Goal: Navigation & Orientation: Go to known website

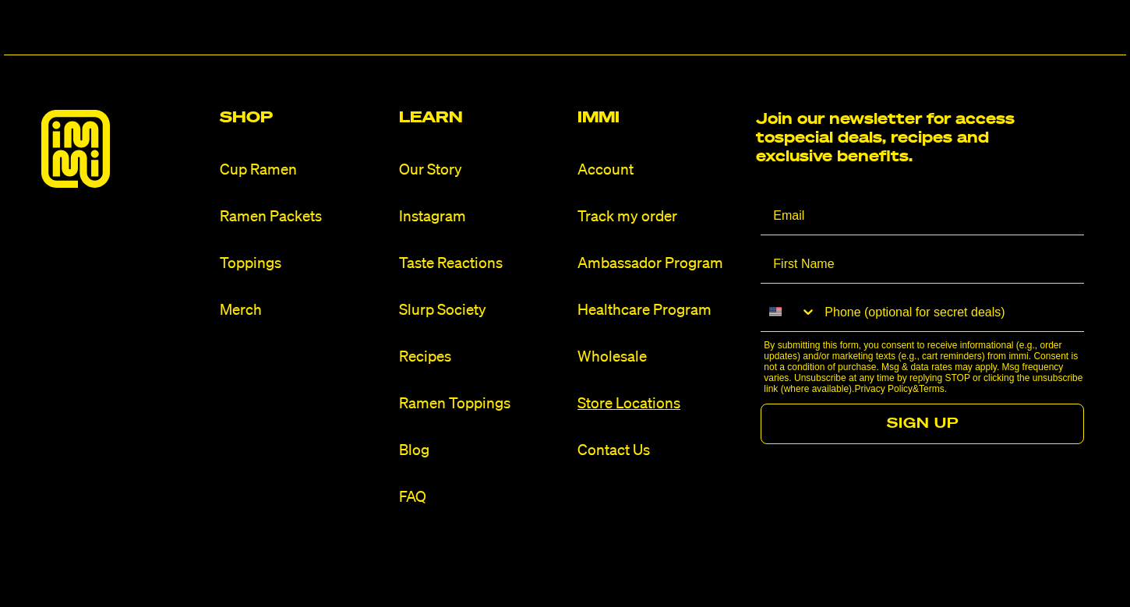
scroll to position [9229, 0]
